Goal: Transaction & Acquisition: Purchase product/service

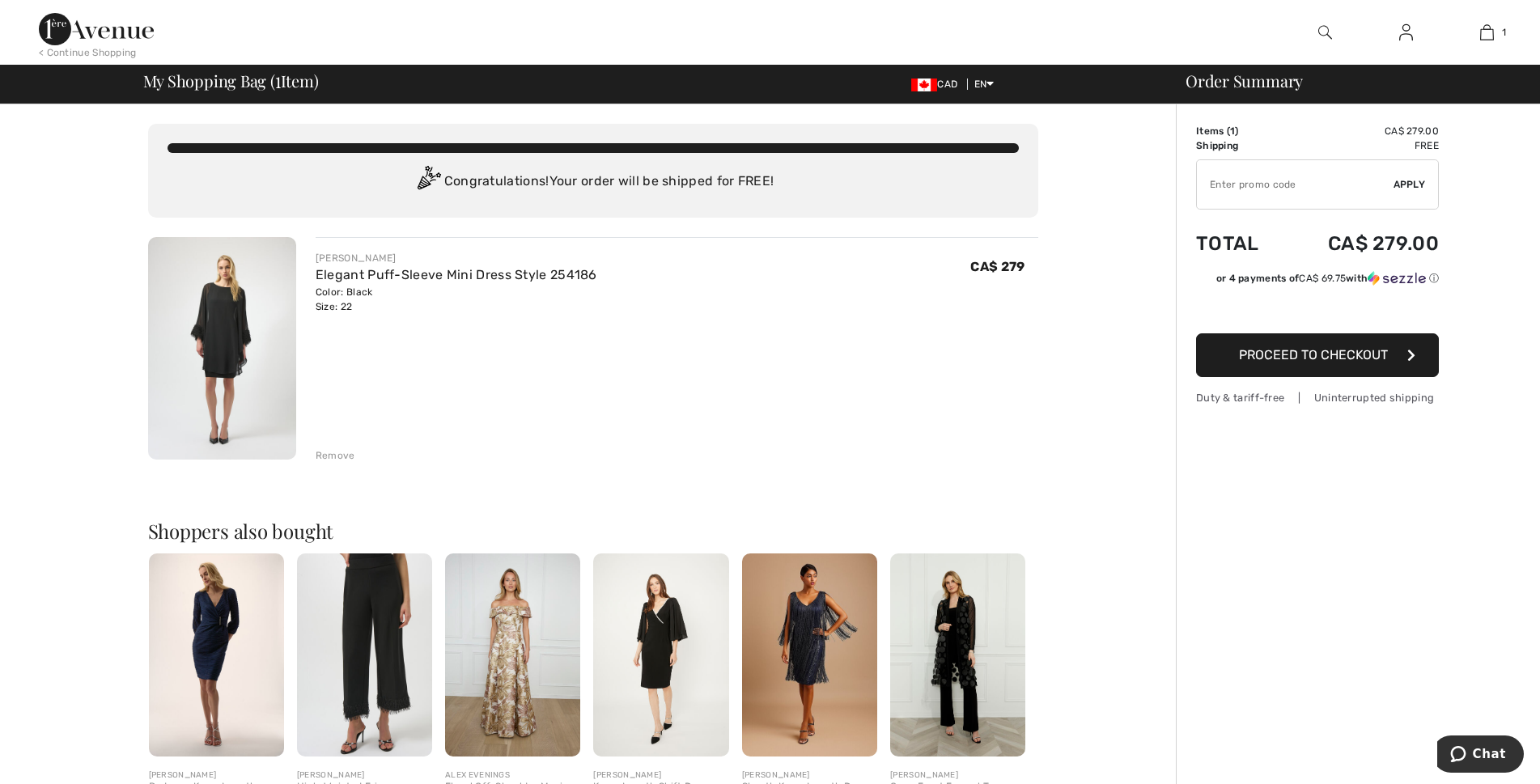
click at [1242, 186] on input "TEXT" at bounding box center [1295, 185] width 197 height 49
type input "NEW15"
click at [1411, 178] on span "Apply" at bounding box center [1410, 185] width 32 height 14
click at [1364, 351] on span "Proceed to Checkout" at bounding box center [1313, 354] width 149 height 15
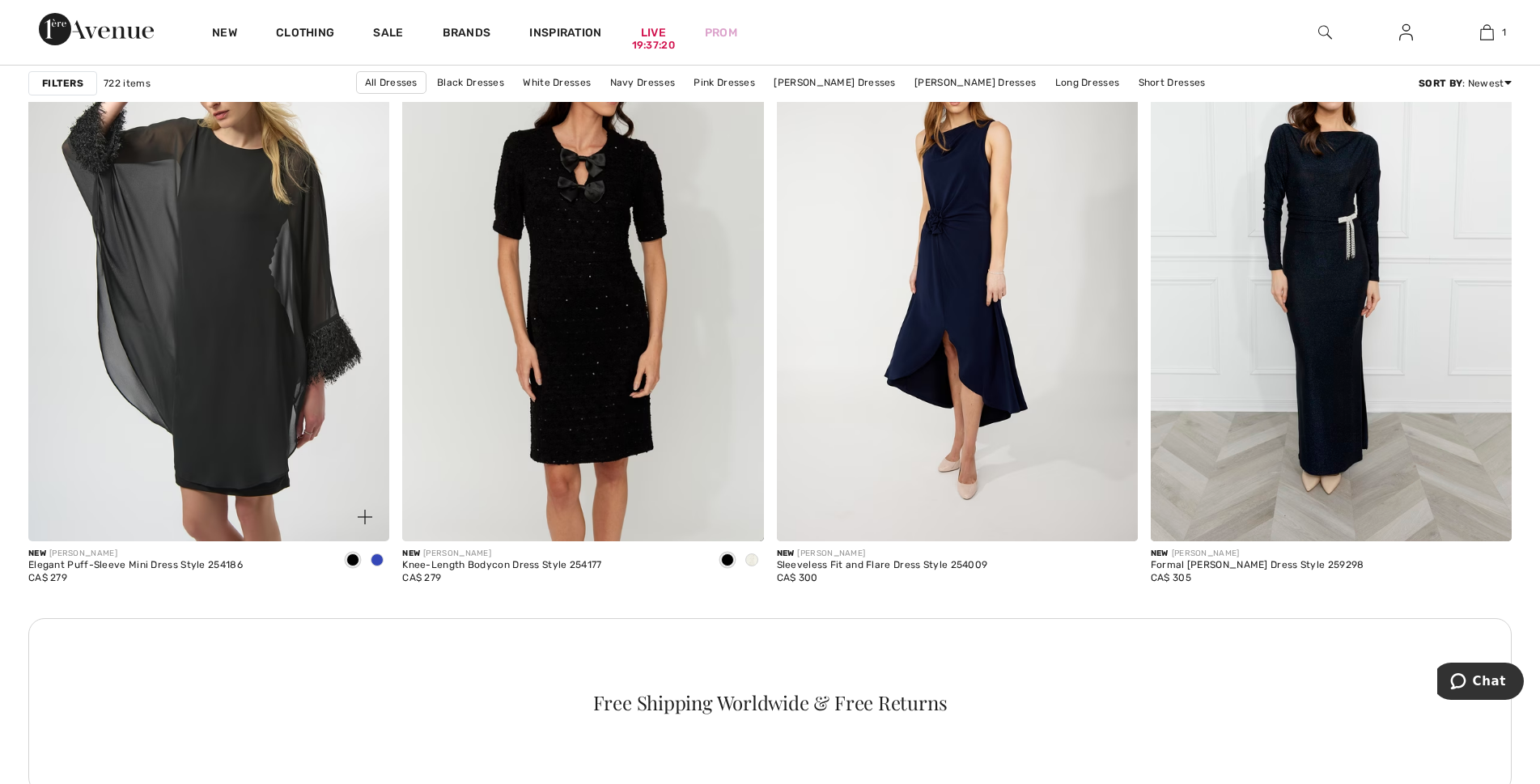
scroll to position [2183, 0]
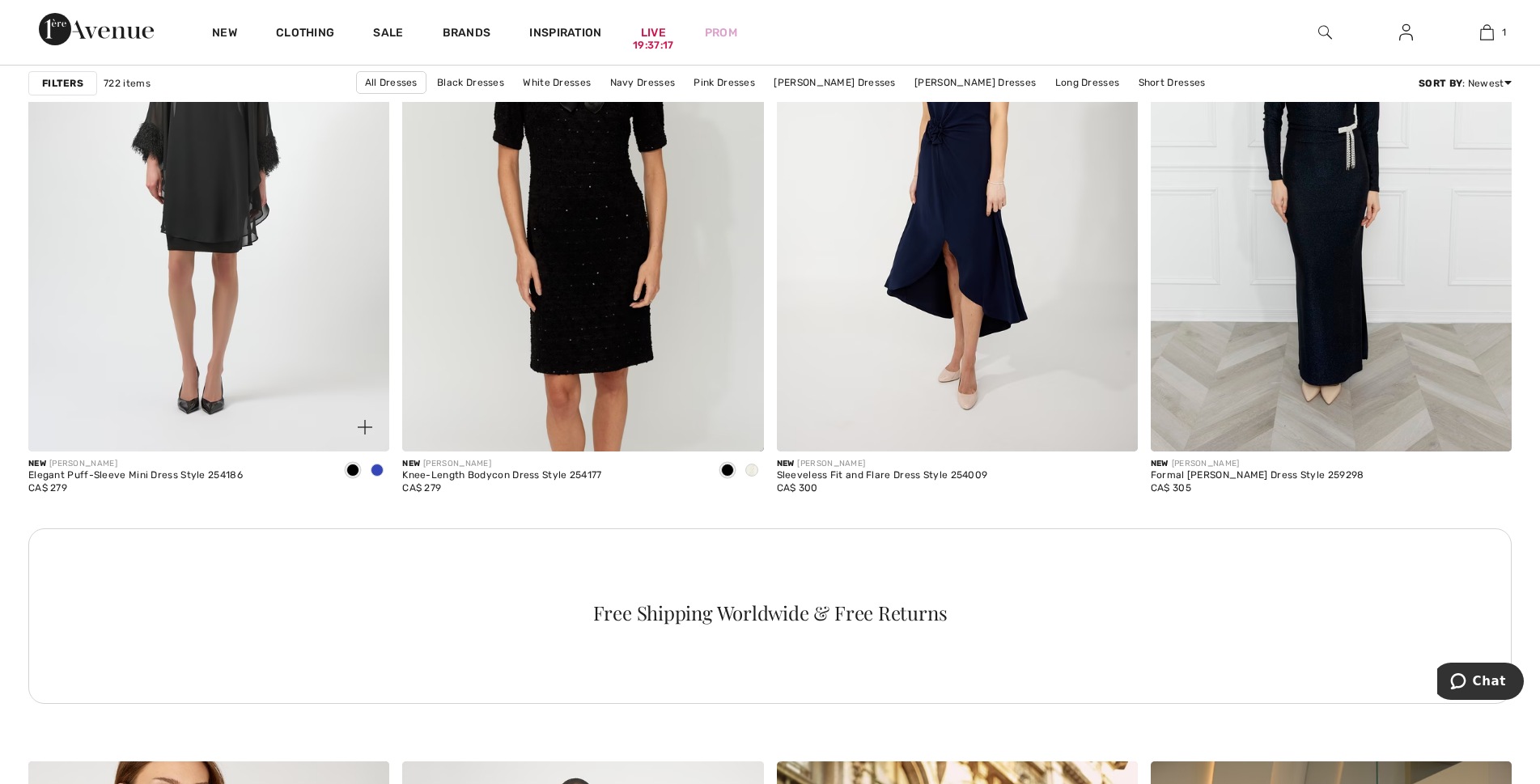
click at [378, 469] on span at bounding box center [377, 469] width 13 height 13
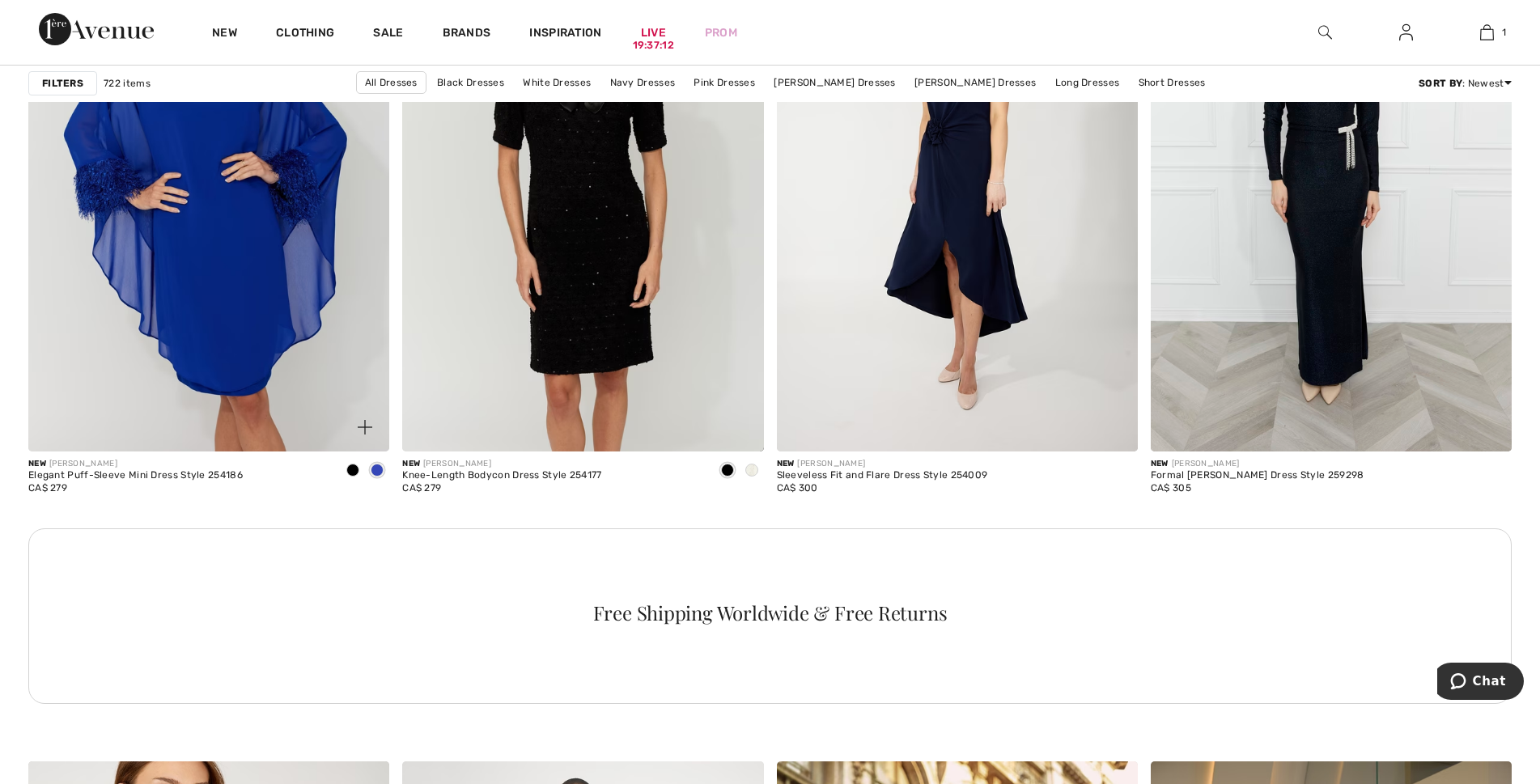
click at [354, 469] on span at bounding box center [353, 469] width 13 height 13
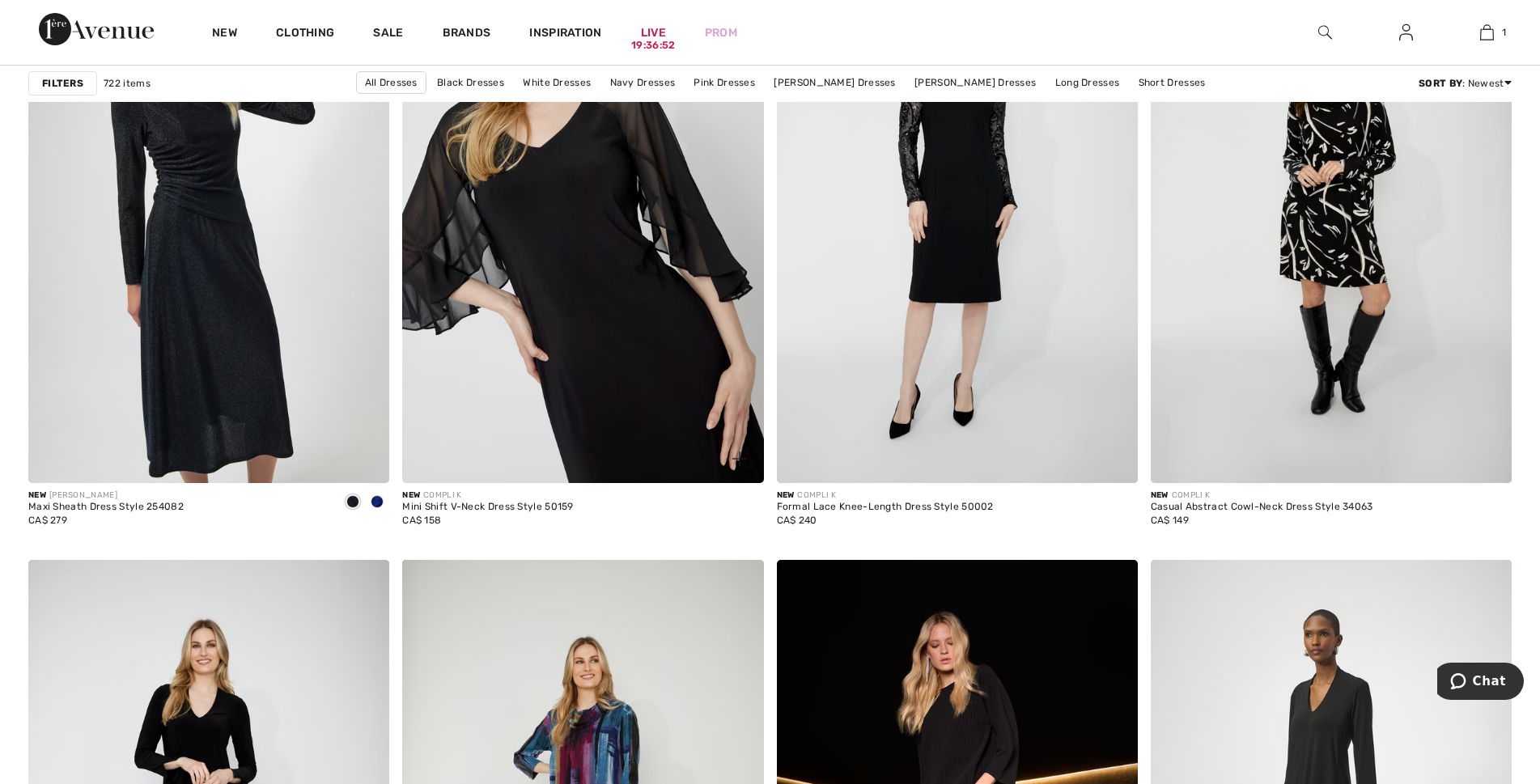
scroll to position [6389, 0]
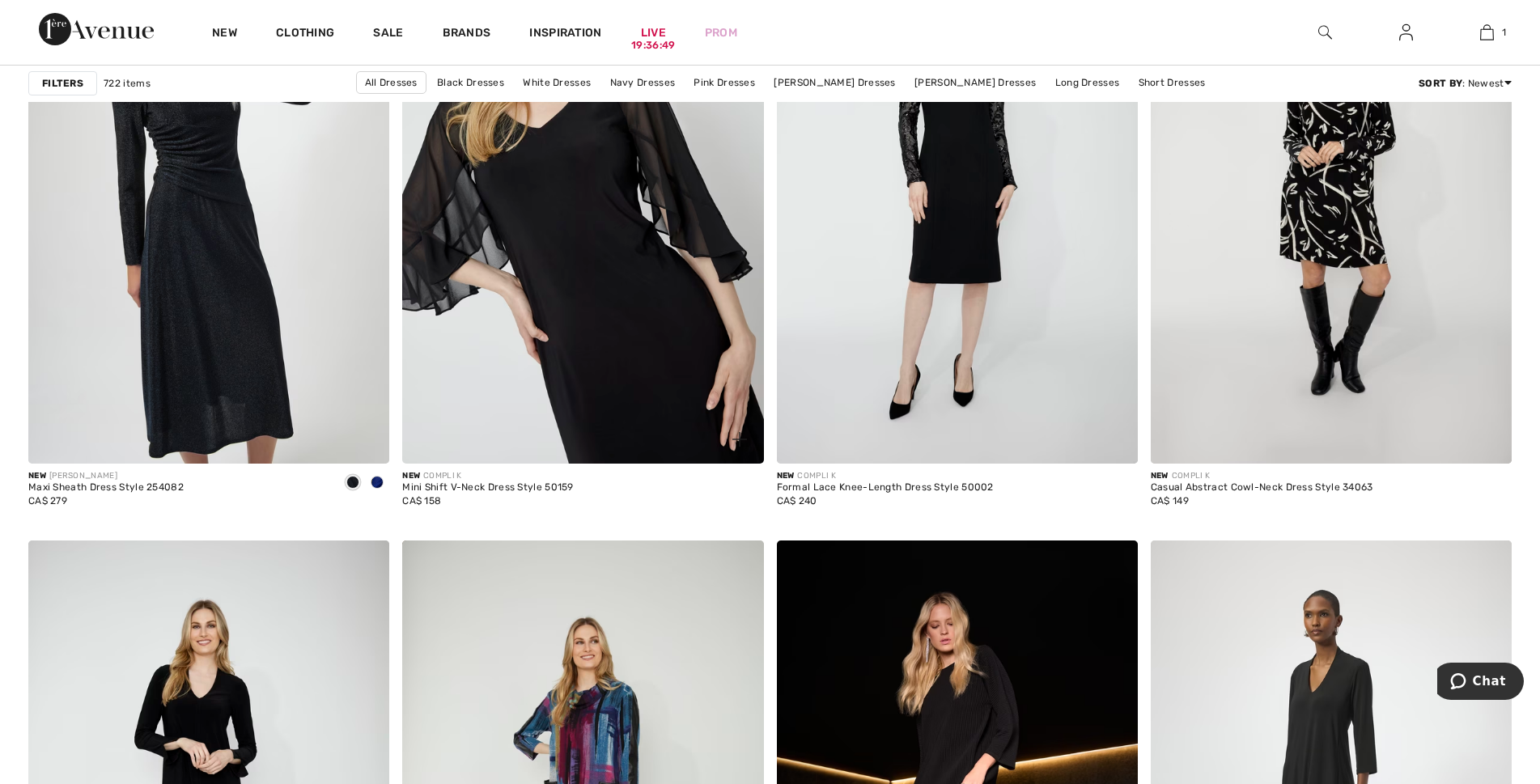
click at [617, 284] on img at bounding box center [582, 193] width 361 height 541
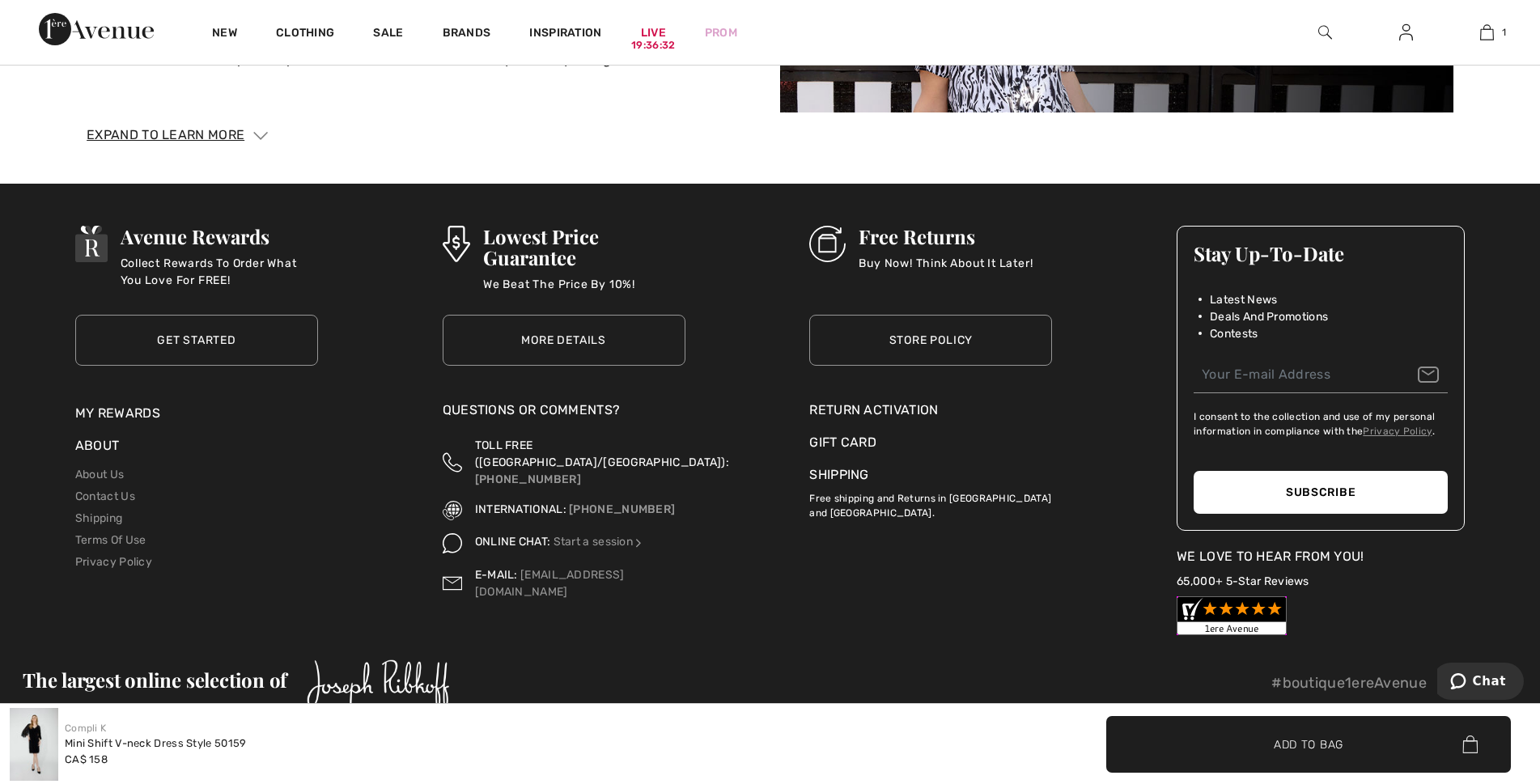
scroll to position [2995, 0]
